Goal: Register for event/course

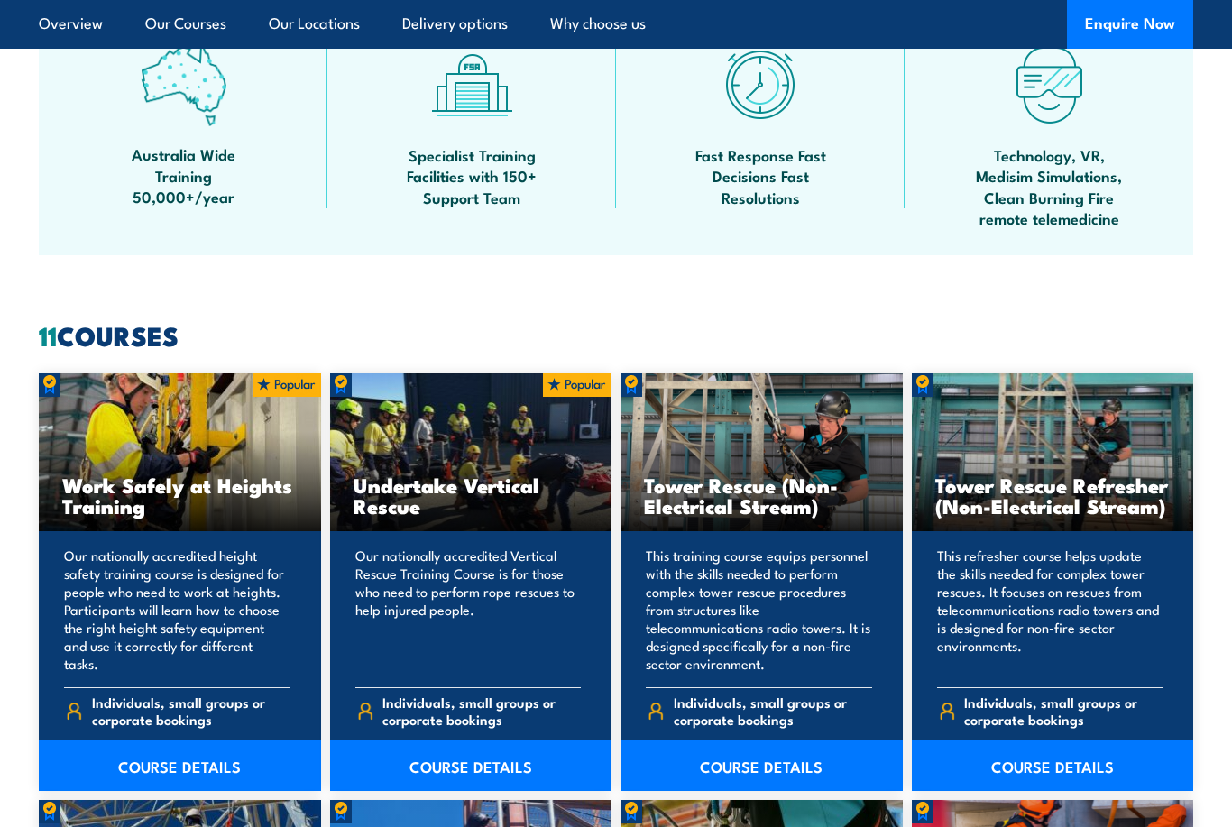
scroll to position [1103, 0]
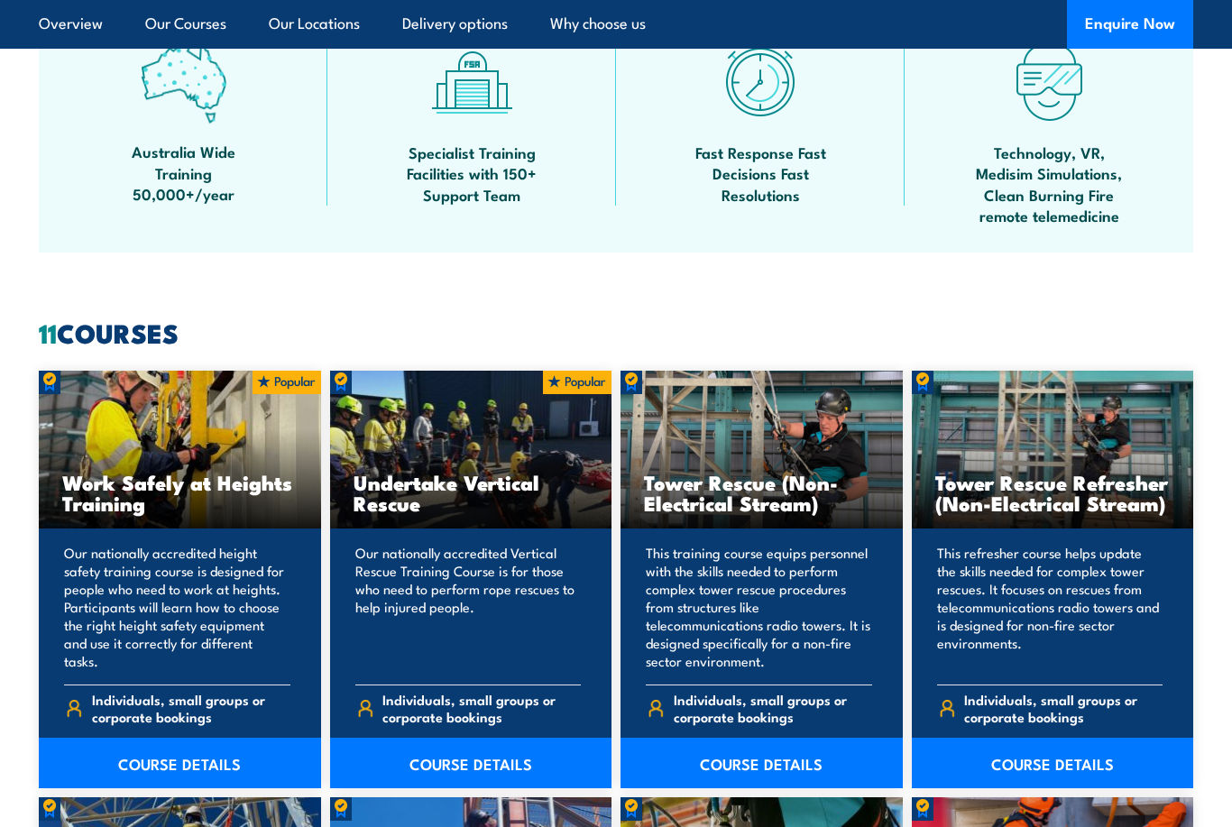
click at [109, 587] on p "Our nationally accredited height safety training course is designed for people …" at bounding box center [177, 608] width 226 height 126
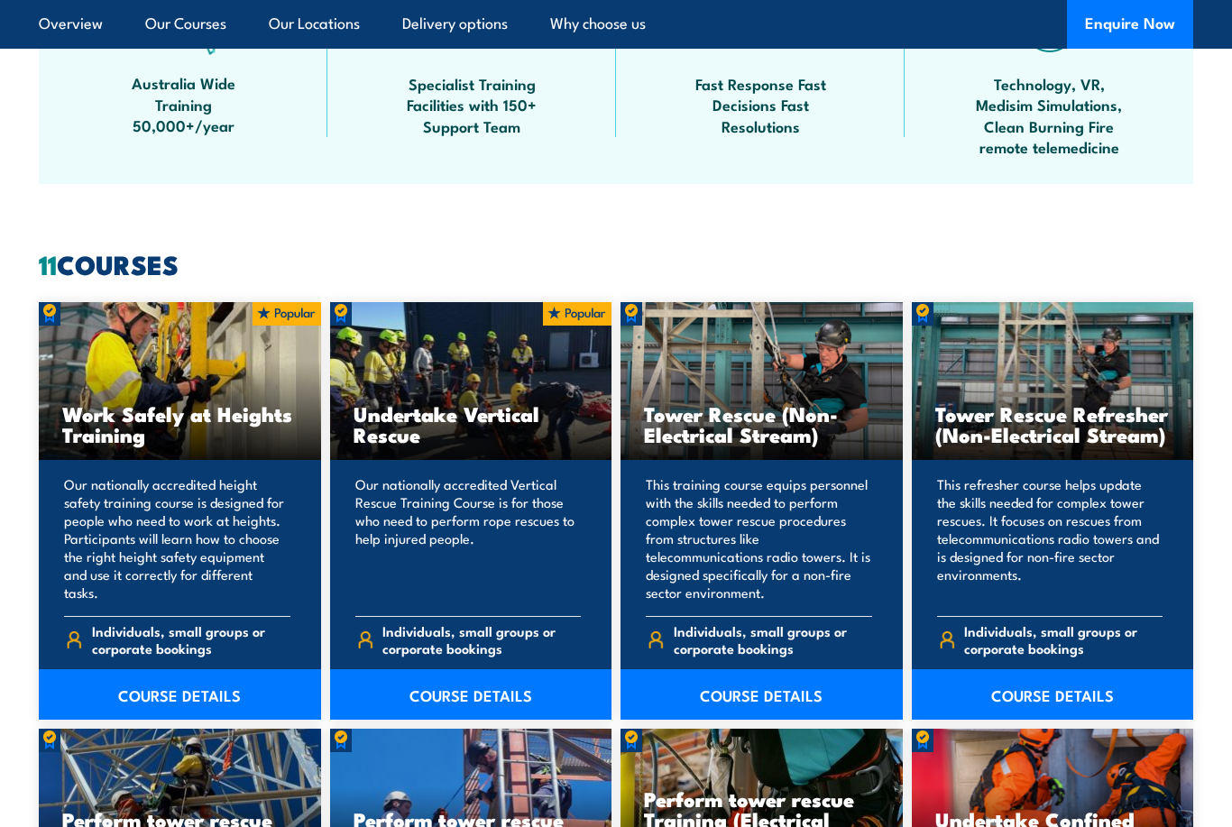
scroll to position [1172, 0]
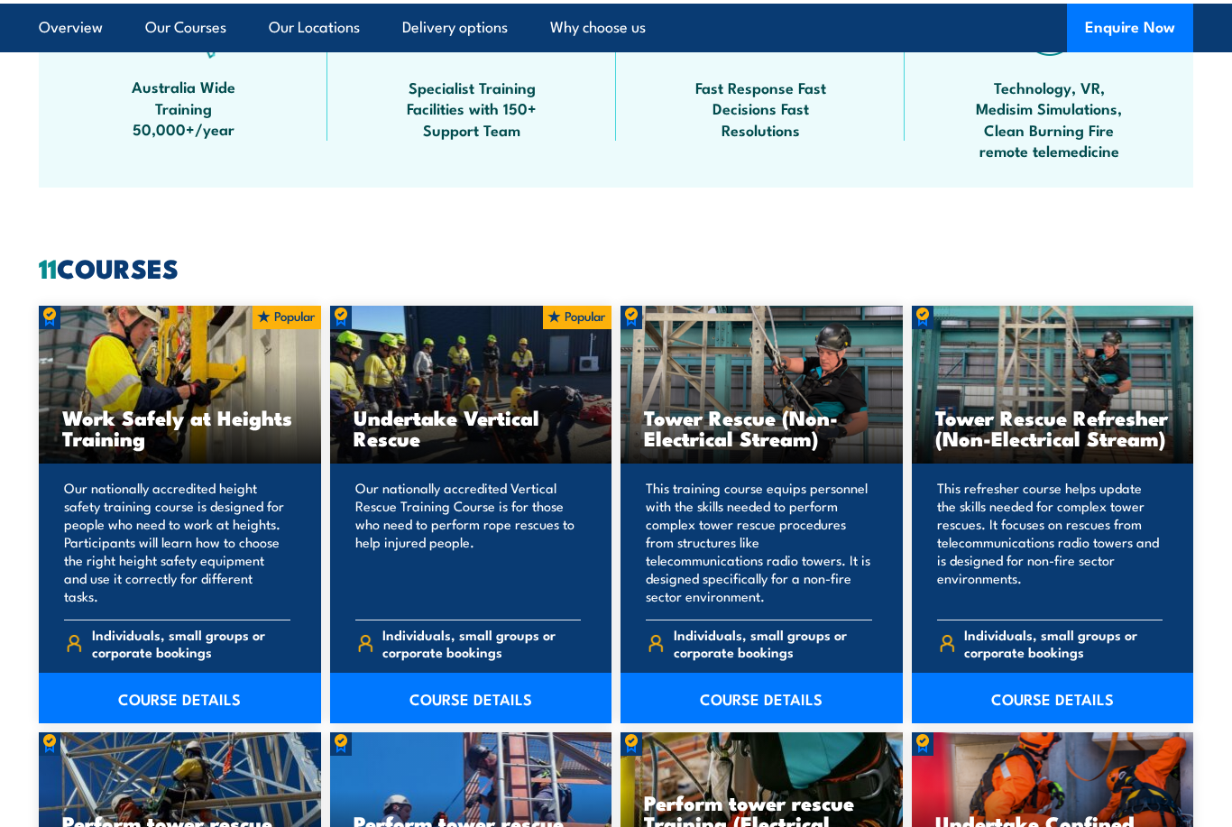
click at [160, 690] on link "COURSE DETAILS" at bounding box center [180, 694] width 282 height 50
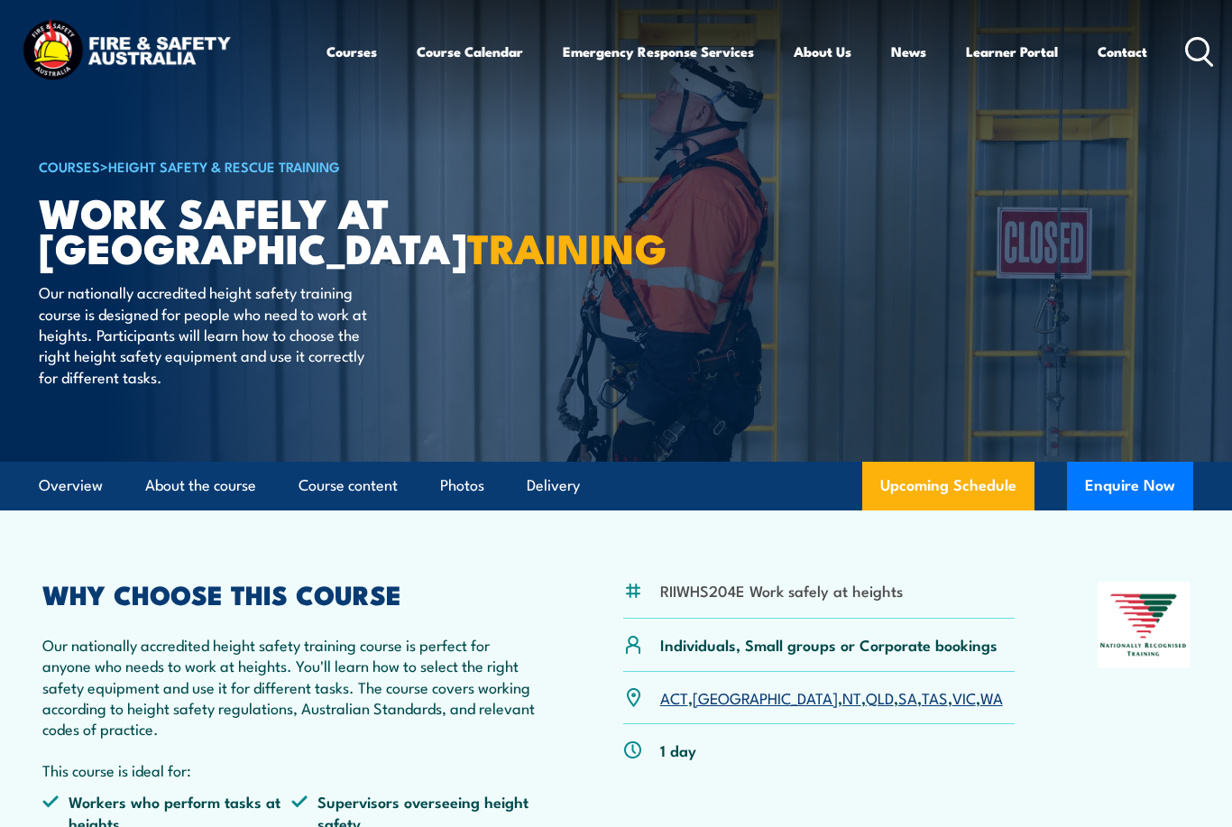
scroll to position [50, 0]
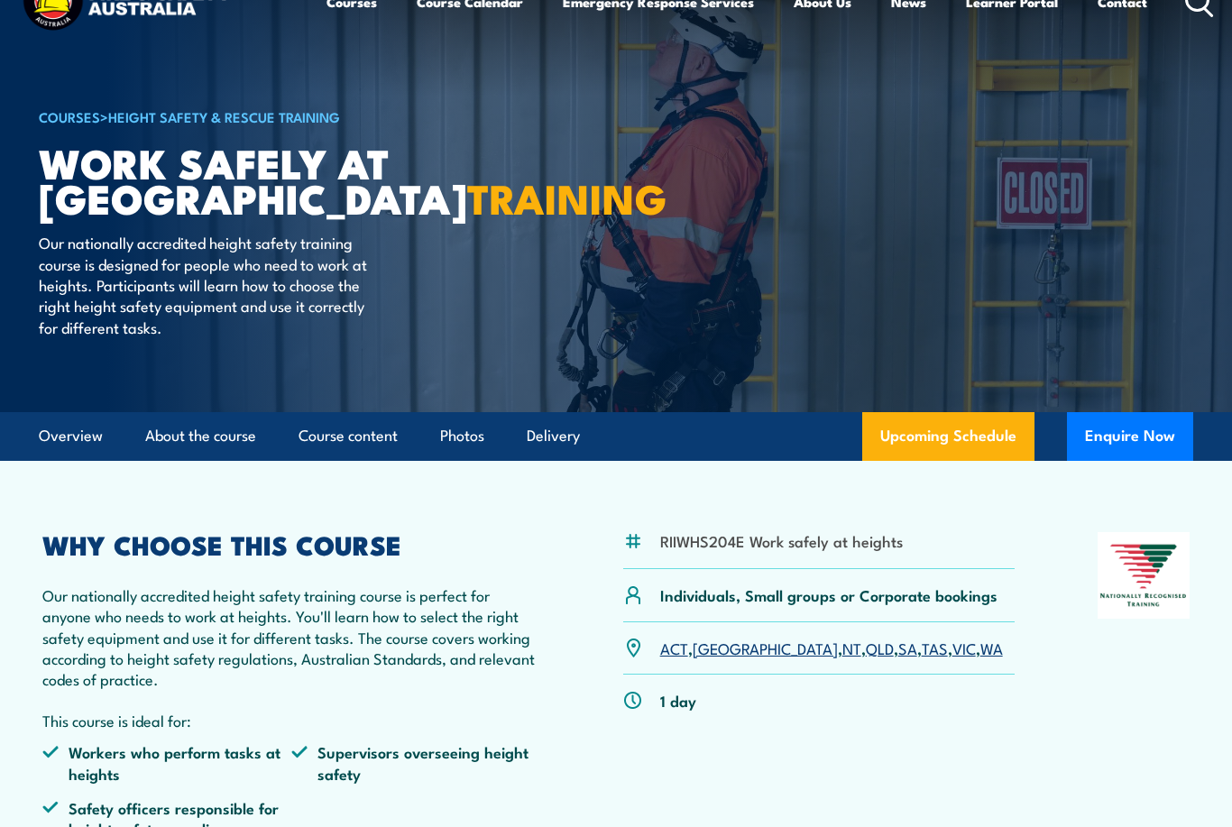
click at [898, 645] on link "SA" at bounding box center [907, 648] width 19 height 22
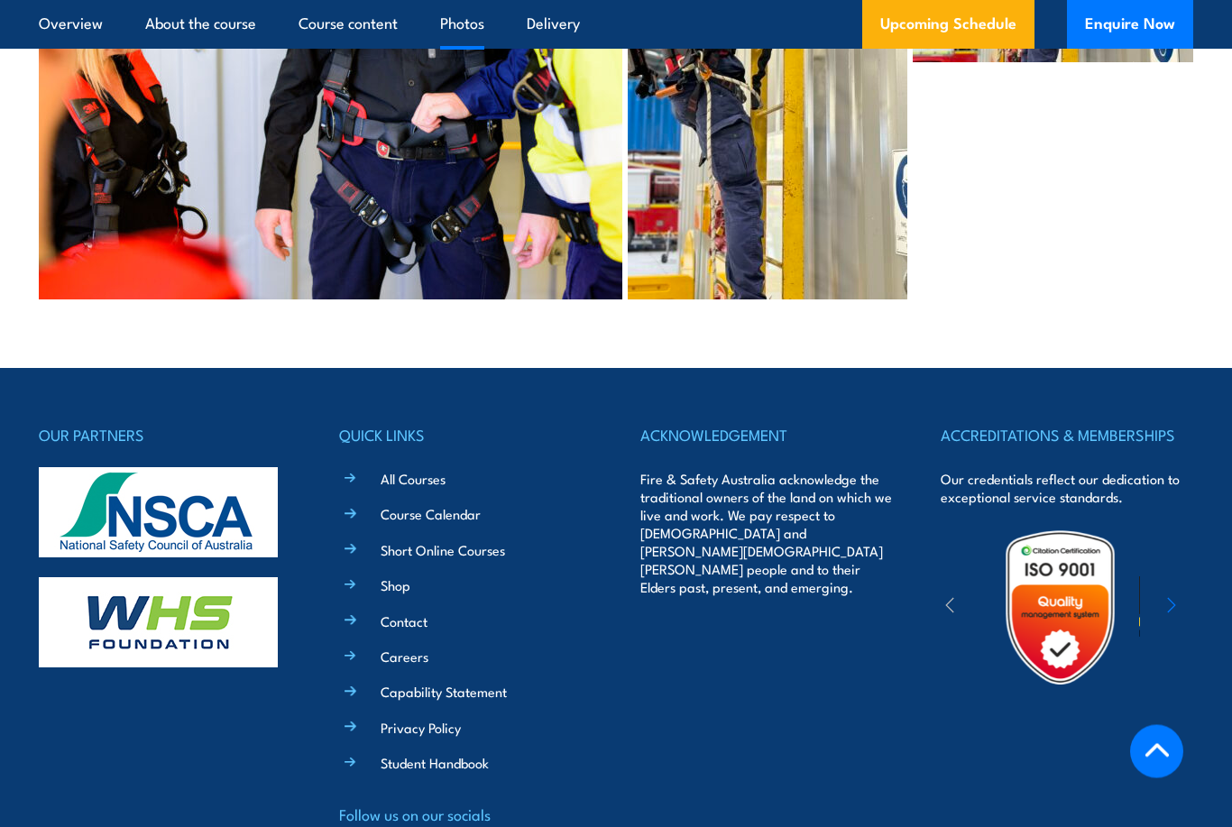
scroll to position [5094, 0]
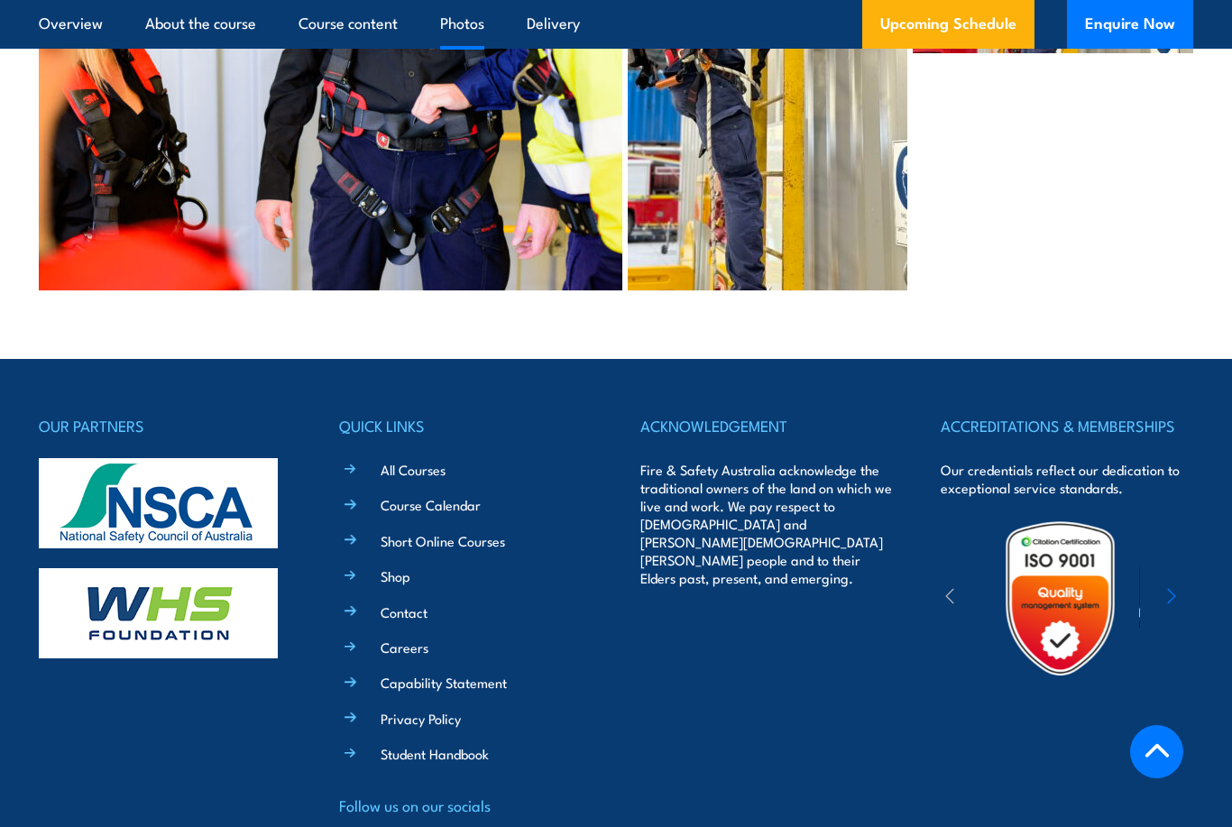
click at [1173, 587] on icon "button" at bounding box center [1171, 596] width 9 height 18
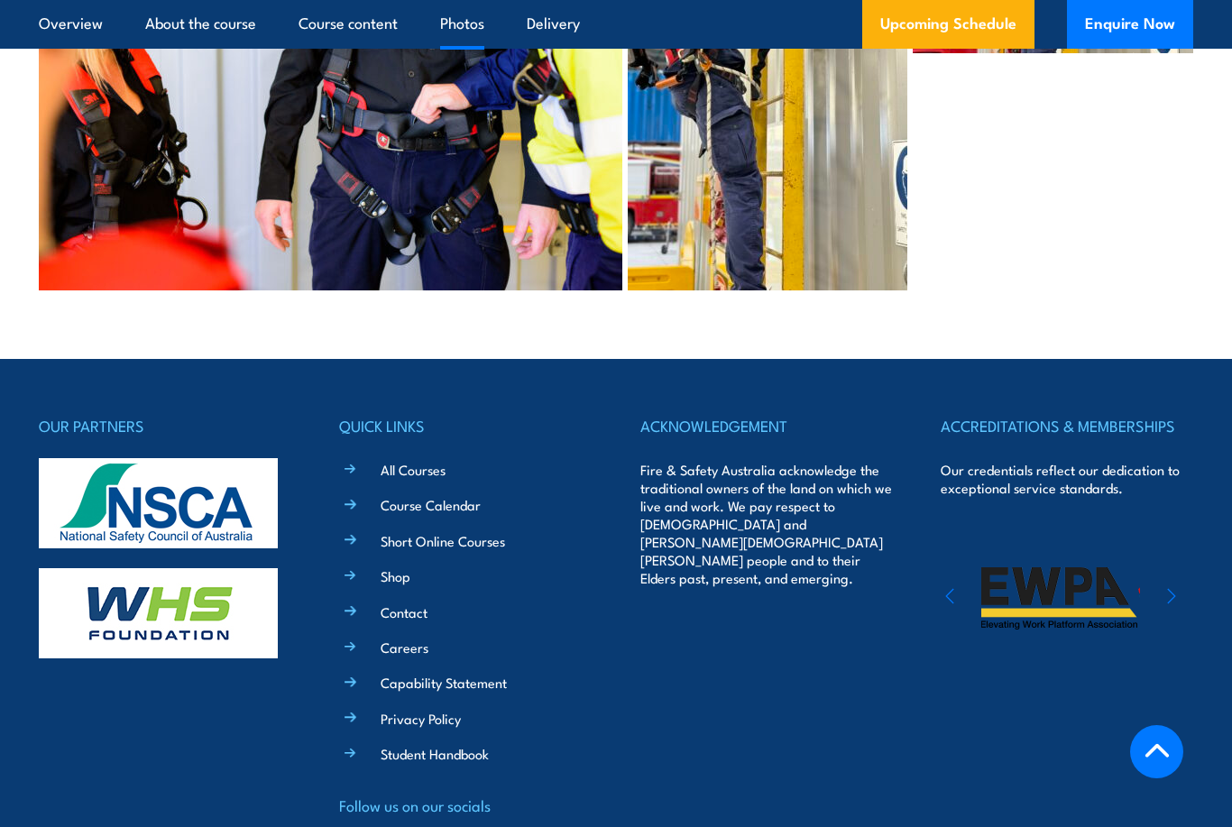
click at [1178, 529] on div at bounding box center [1060, 598] width 240 height 159
click at [1168, 587] on icon "button" at bounding box center [1171, 596] width 9 height 18
click at [1167, 587] on icon "button" at bounding box center [1171, 596] width 9 height 18
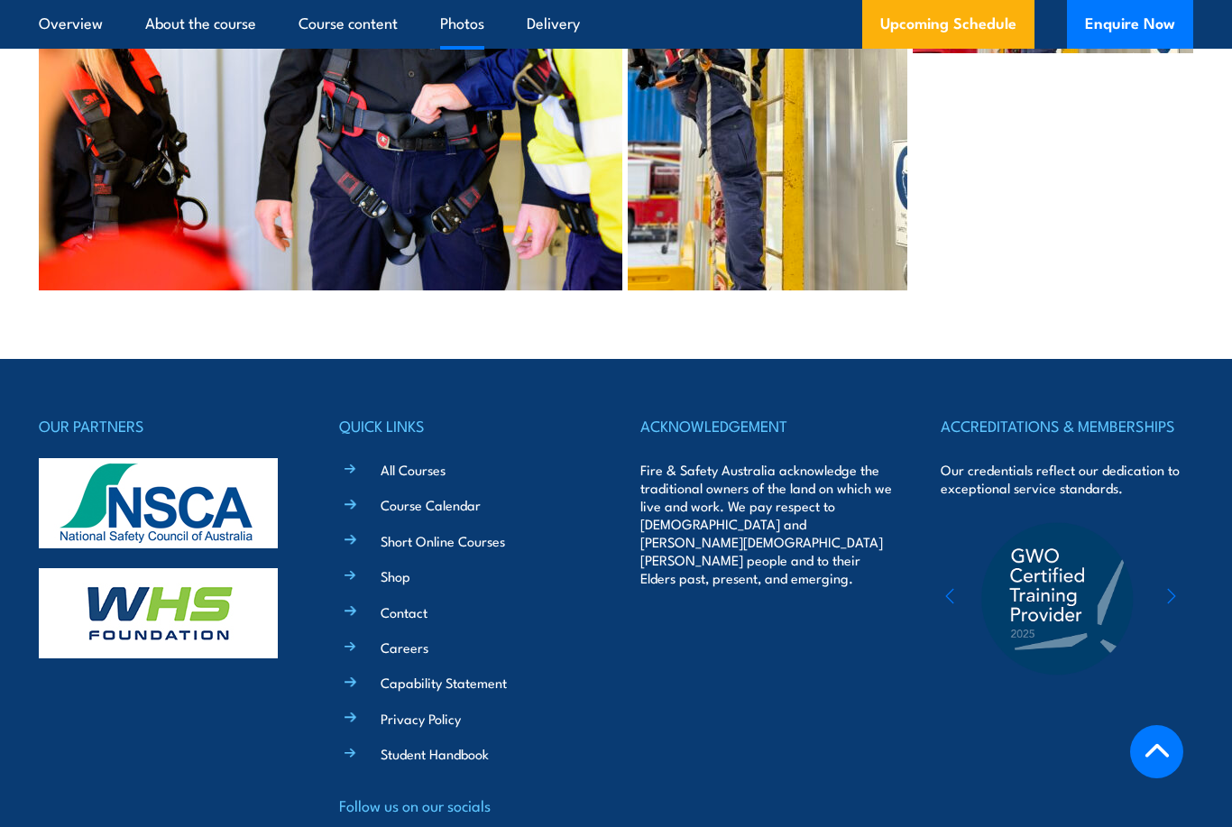
click at [1191, 545] on div "ACCREDITATIONS & MEMBERSHIPS Our credentials reflect our dedication to exceptio…" at bounding box center [1066, 646] width 252 height 467
click at [1189, 547] on div "ACCREDITATIONS & MEMBERSHIPS Our credentials reflect our dedication to exceptio…" at bounding box center [1066, 646] width 252 height 467
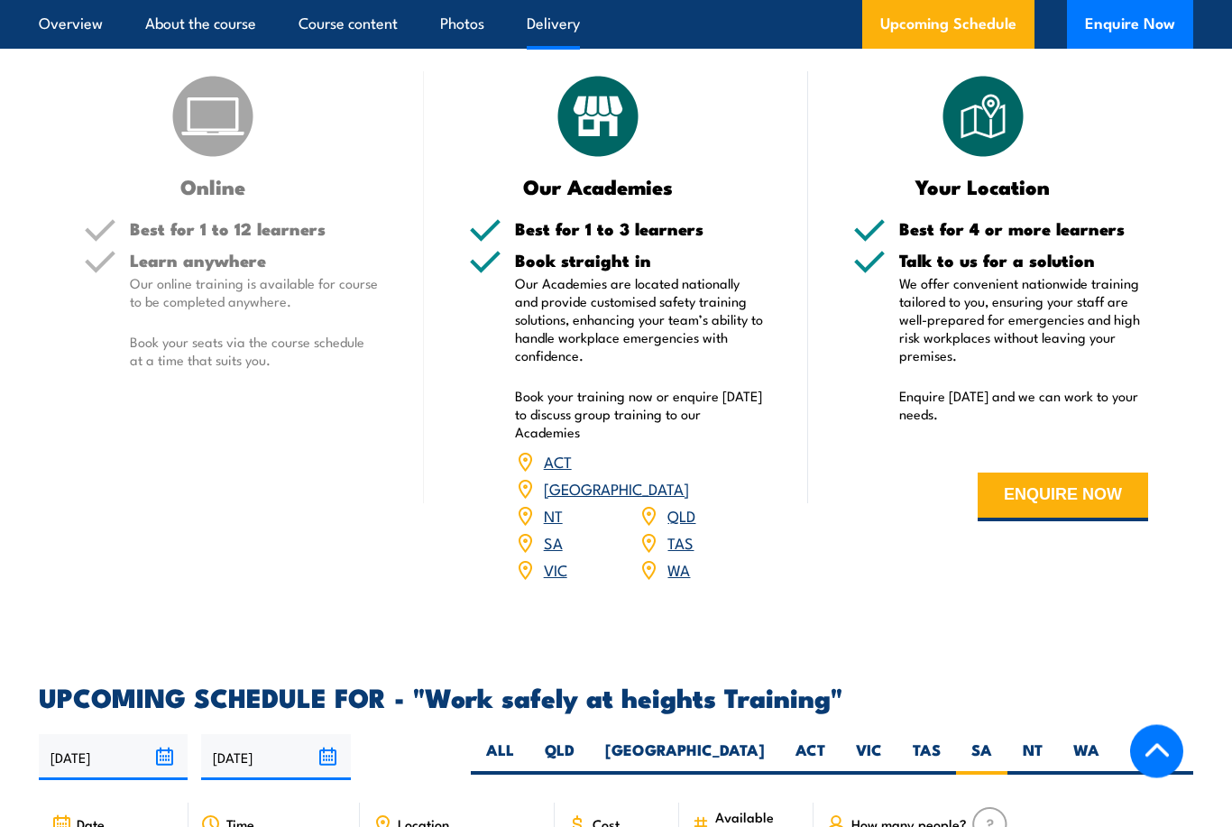
scroll to position [2113, 0]
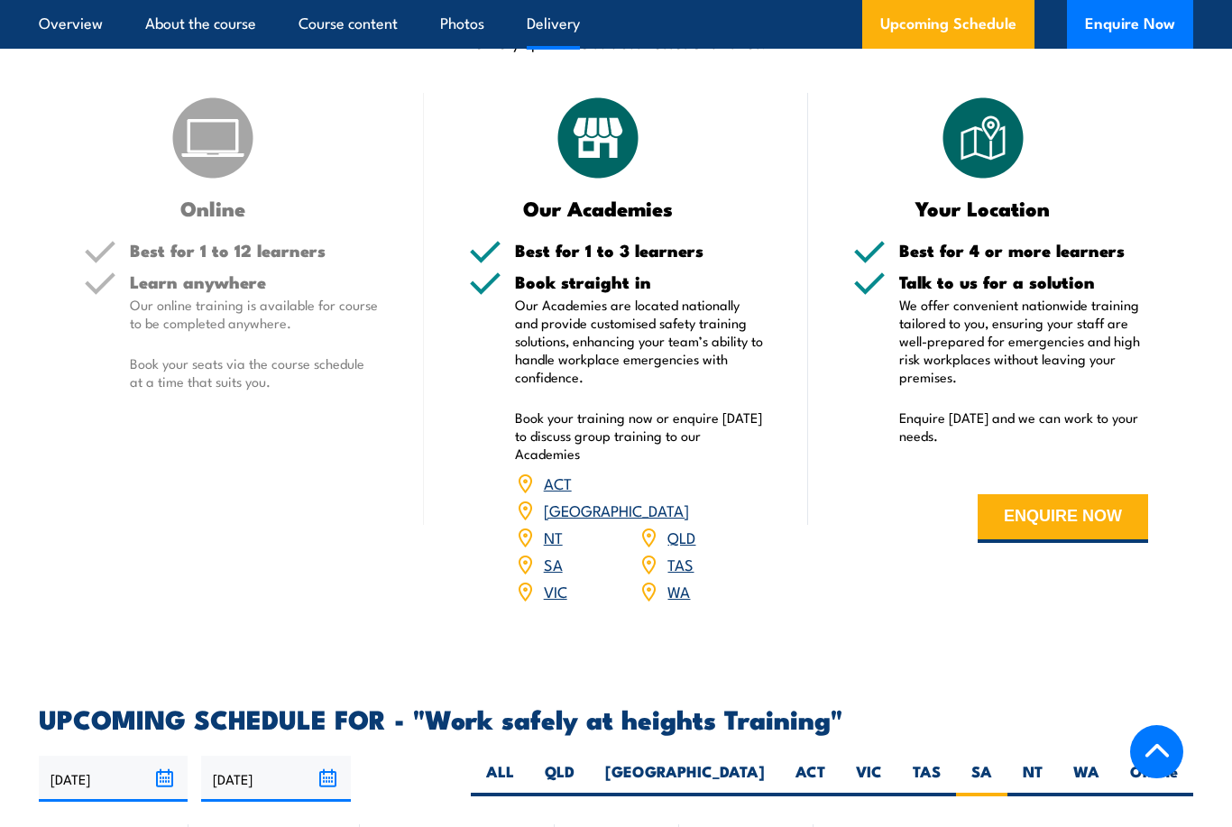
click at [480, 28] on link "Photos" at bounding box center [462, 24] width 44 height 48
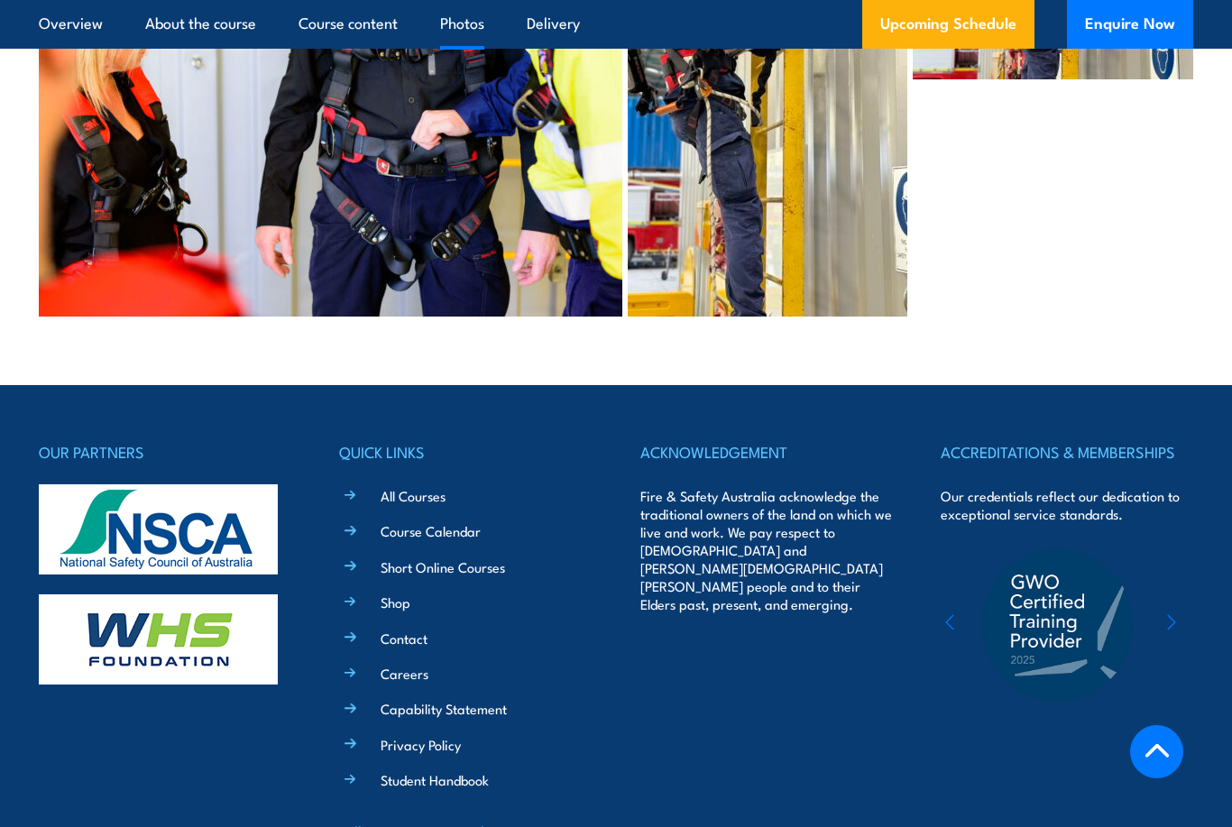
scroll to position [5094, 0]
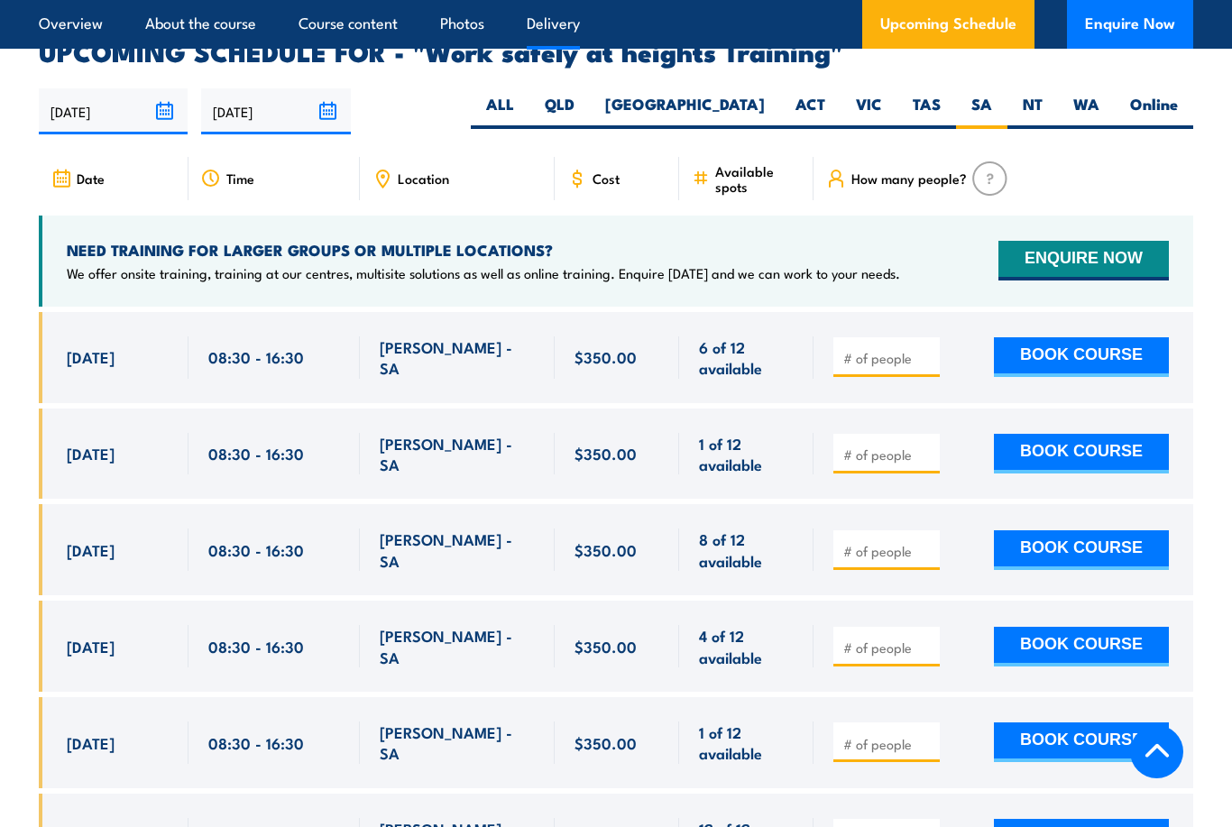
scroll to position [2367, 0]
